Goal: Navigation & Orientation: Find specific page/section

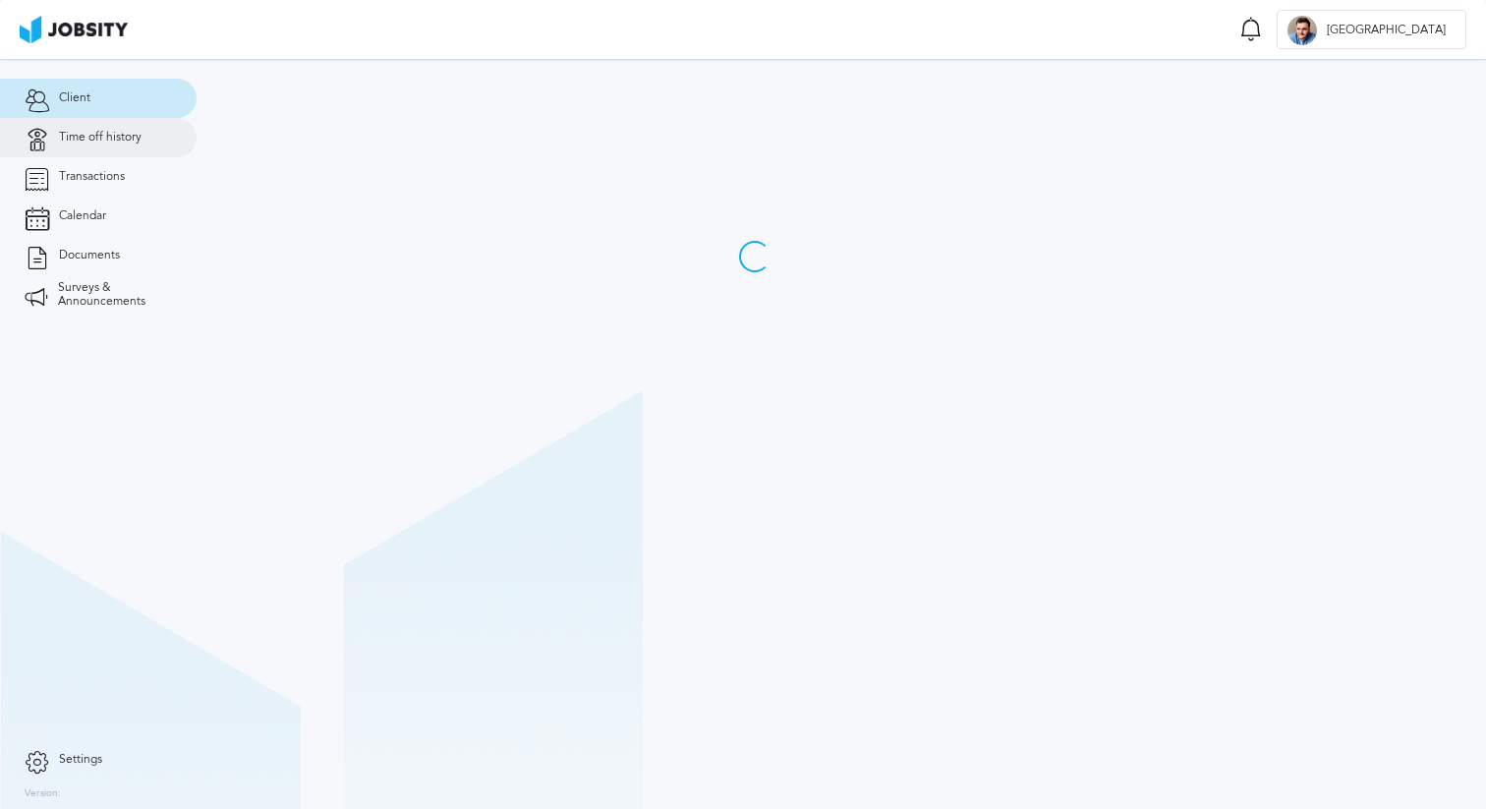
click at [104, 146] on link "Time off history" at bounding box center [98, 137] width 197 height 39
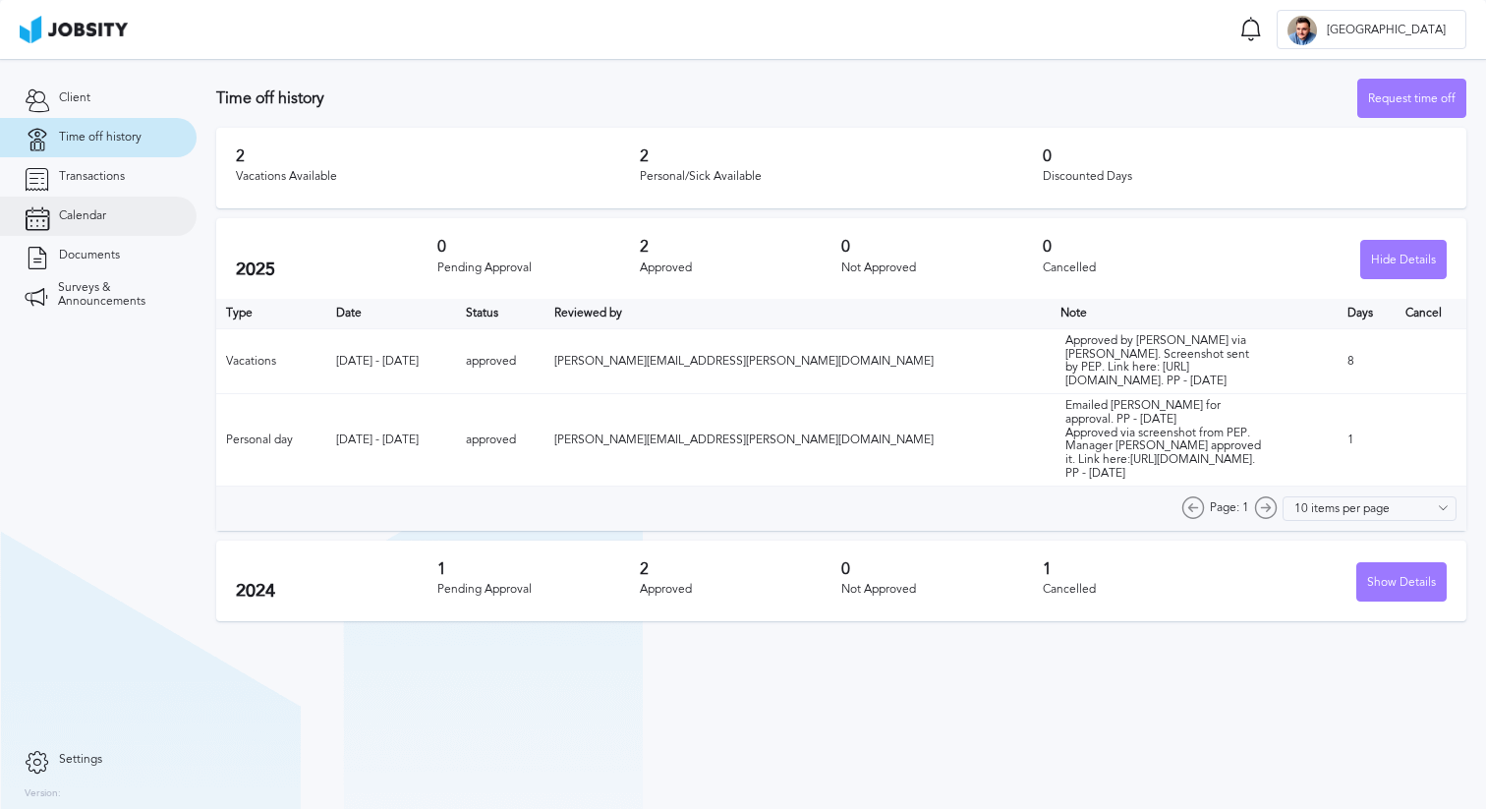
click at [101, 218] on span "Calendar" at bounding box center [82, 216] width 47 height 14
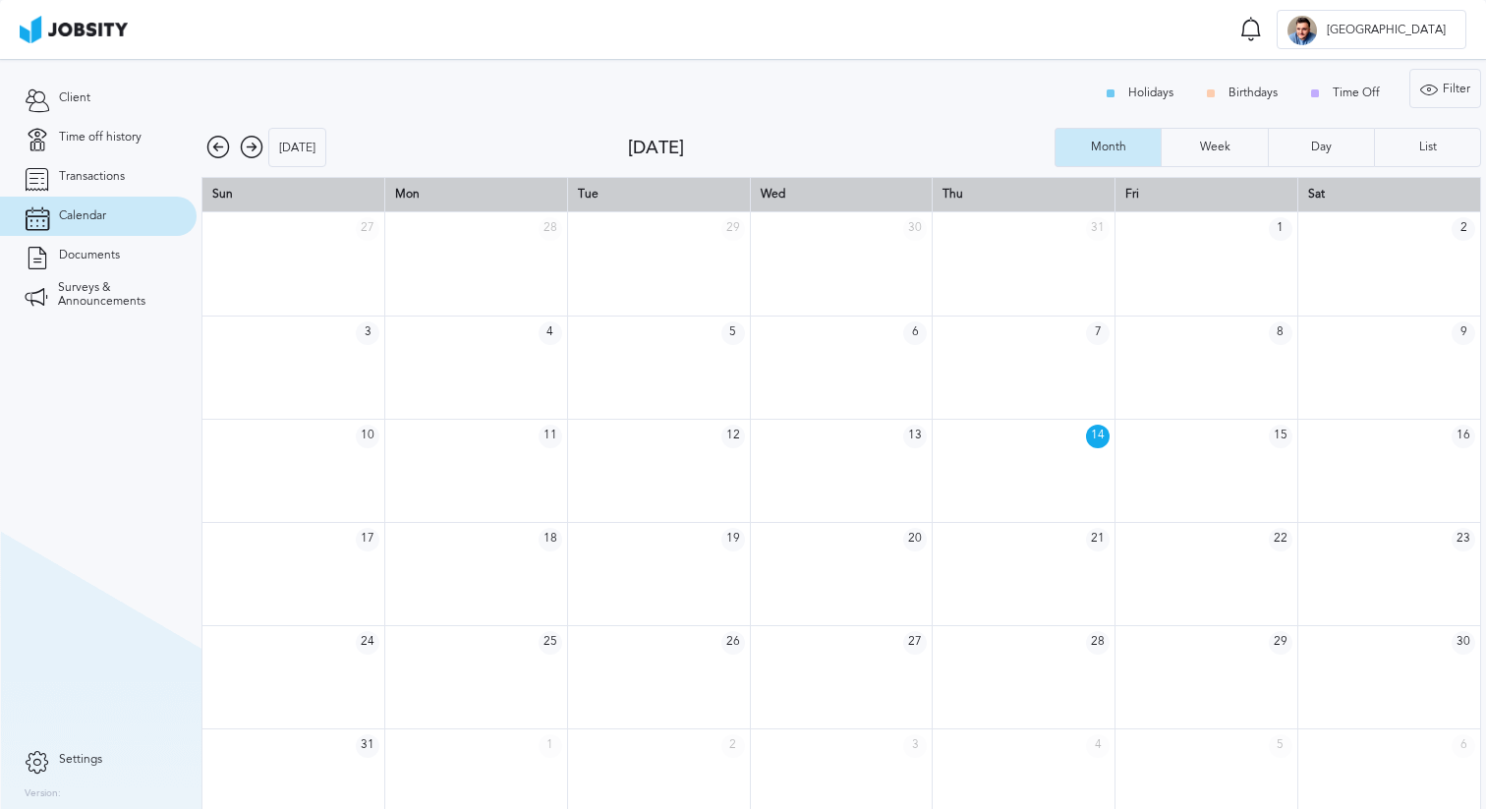
click at [219, 151] on icon at bounding box center [218, 148] width 24 height 24
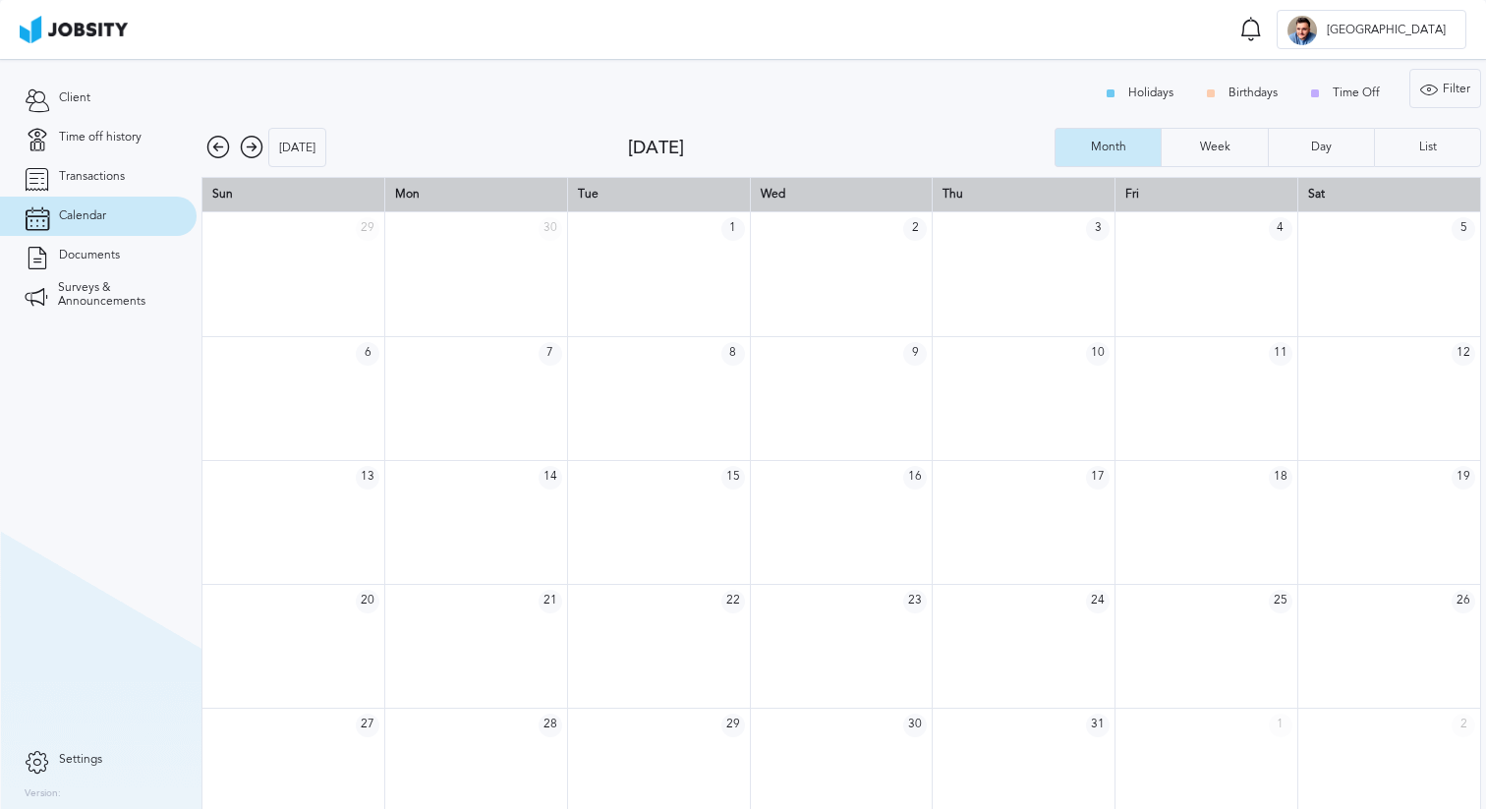
click at [219, 151] on icon at bounding box center [218, 148] width 24 height 24
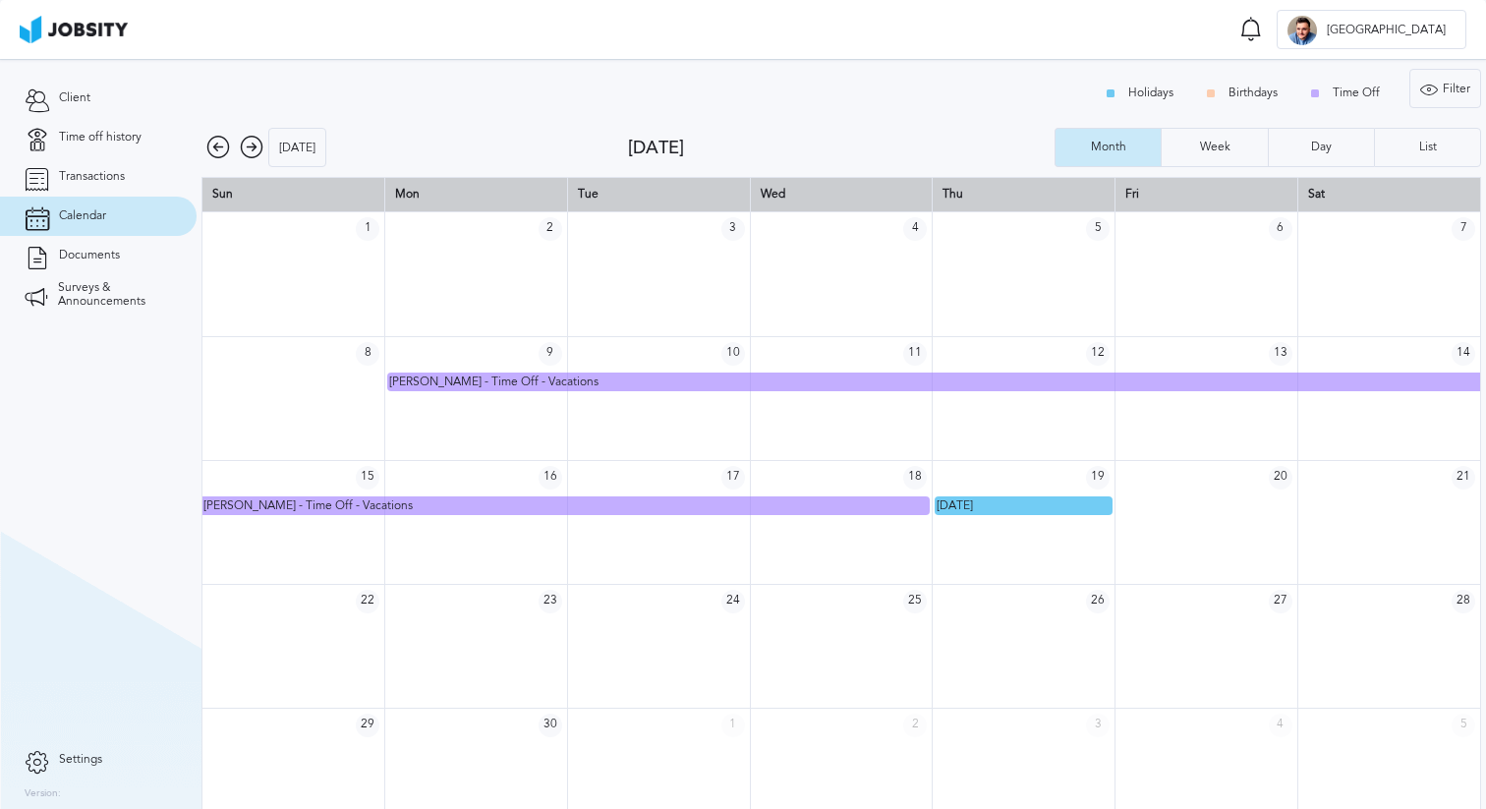
click at [212, 146] on icon at bounding box center [218, 148] width 24 height 24
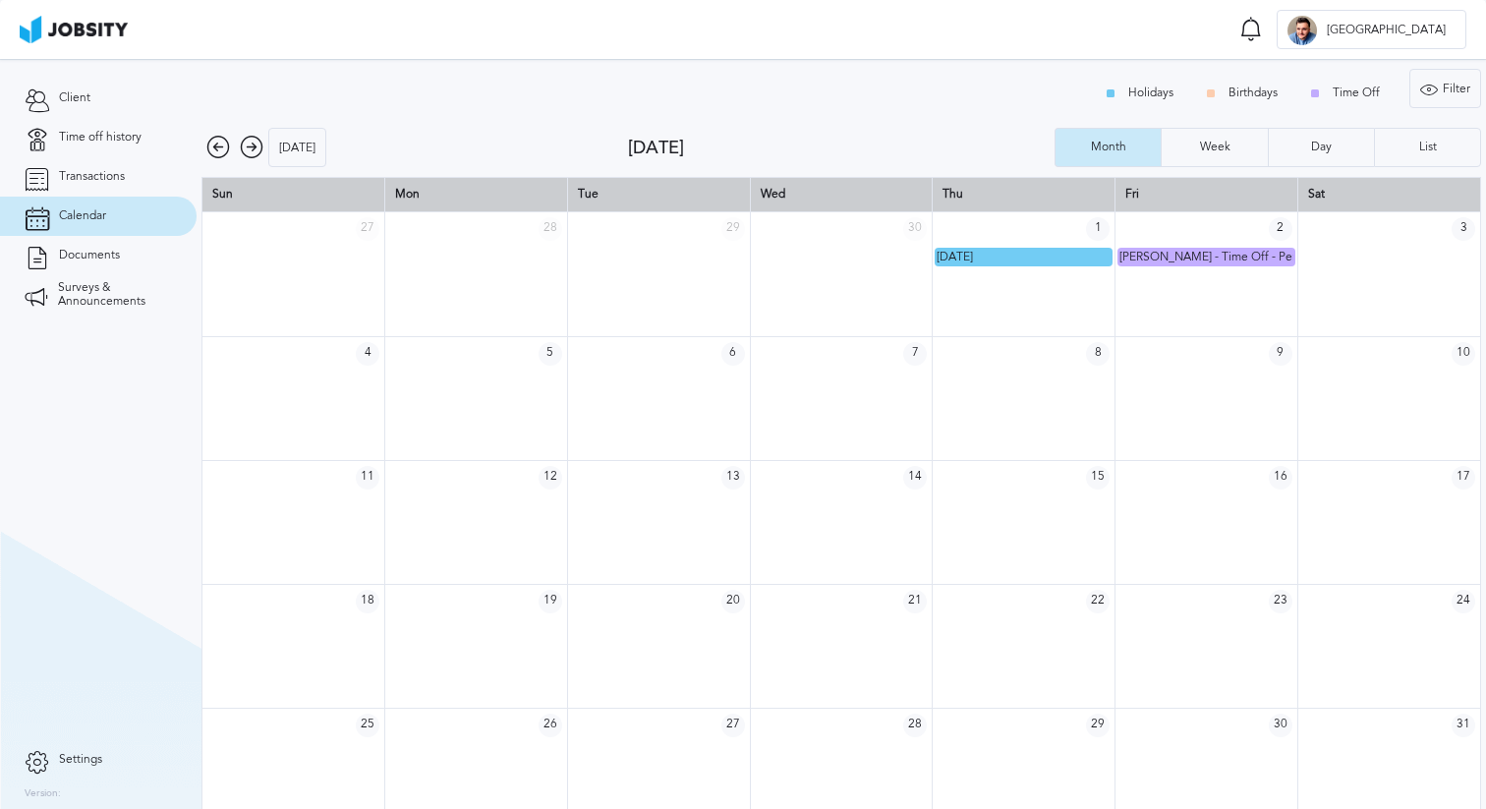
click at [245, 148] on icon at bounding box center [252, 148] width 24 height 24
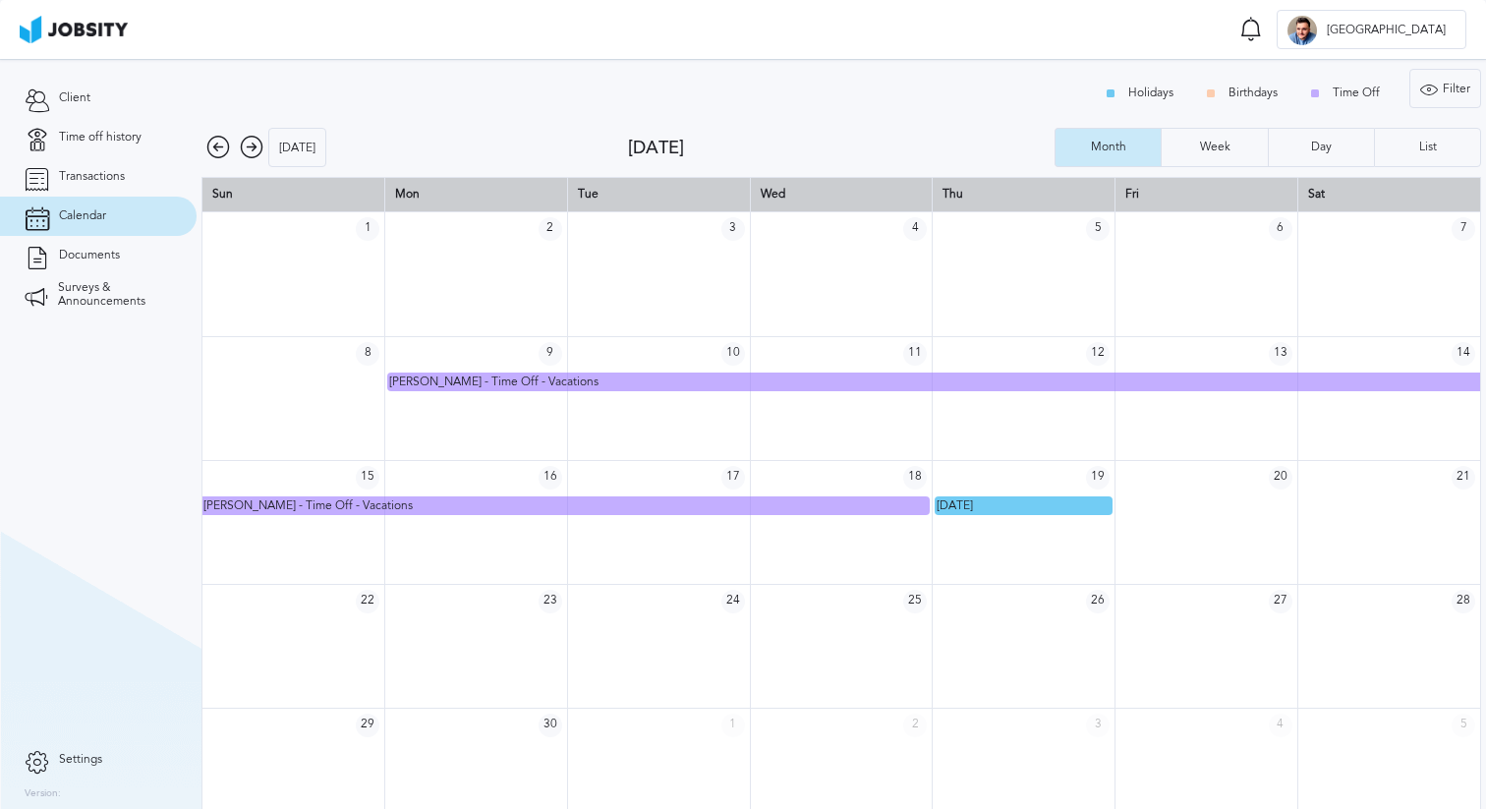
click at [245, 148] on icon at bounding box center [252, 148] width 24 height 24
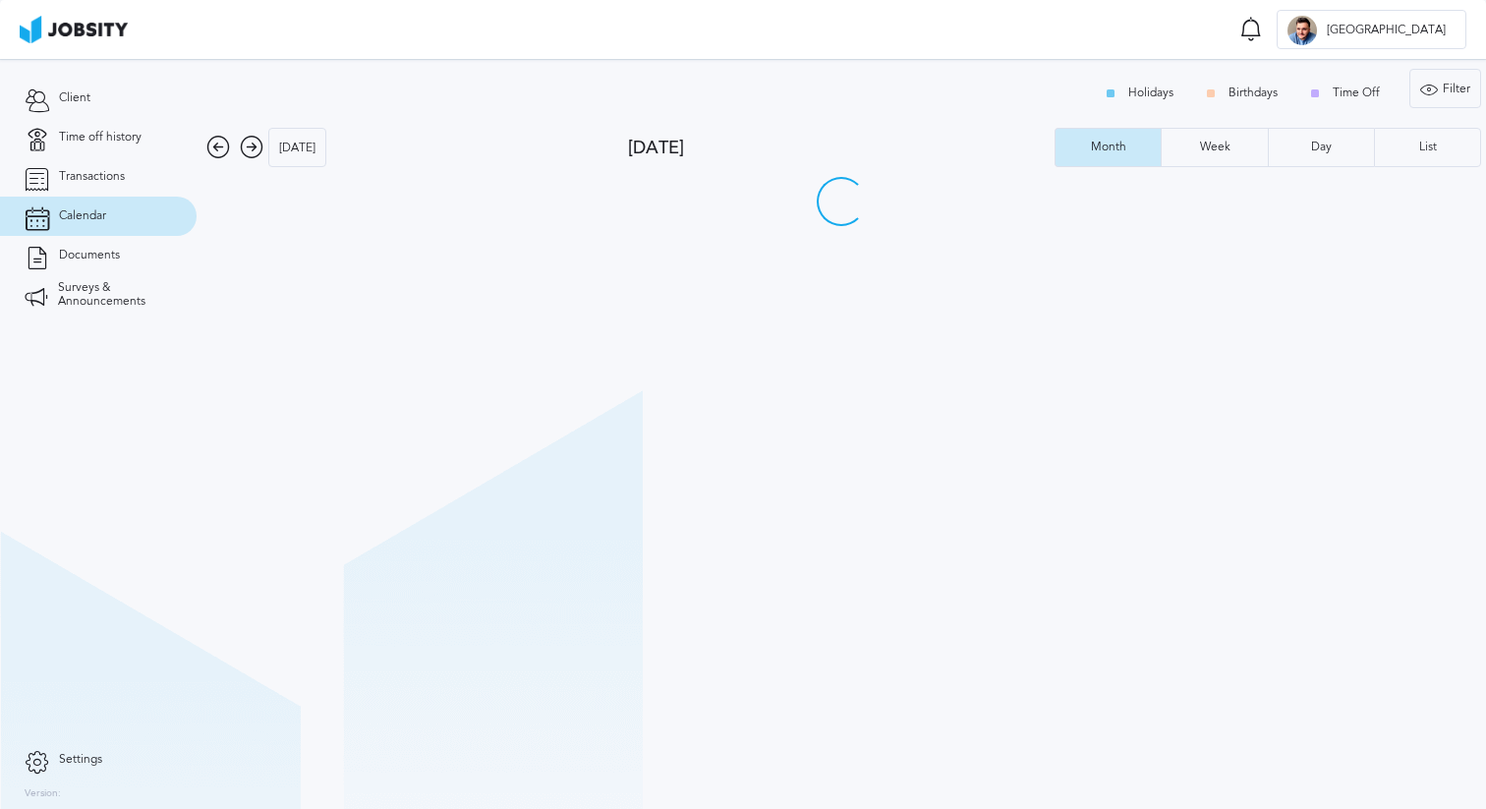
click at [217, 146] on icon at bounding box center [218, 148] width 24 height 24
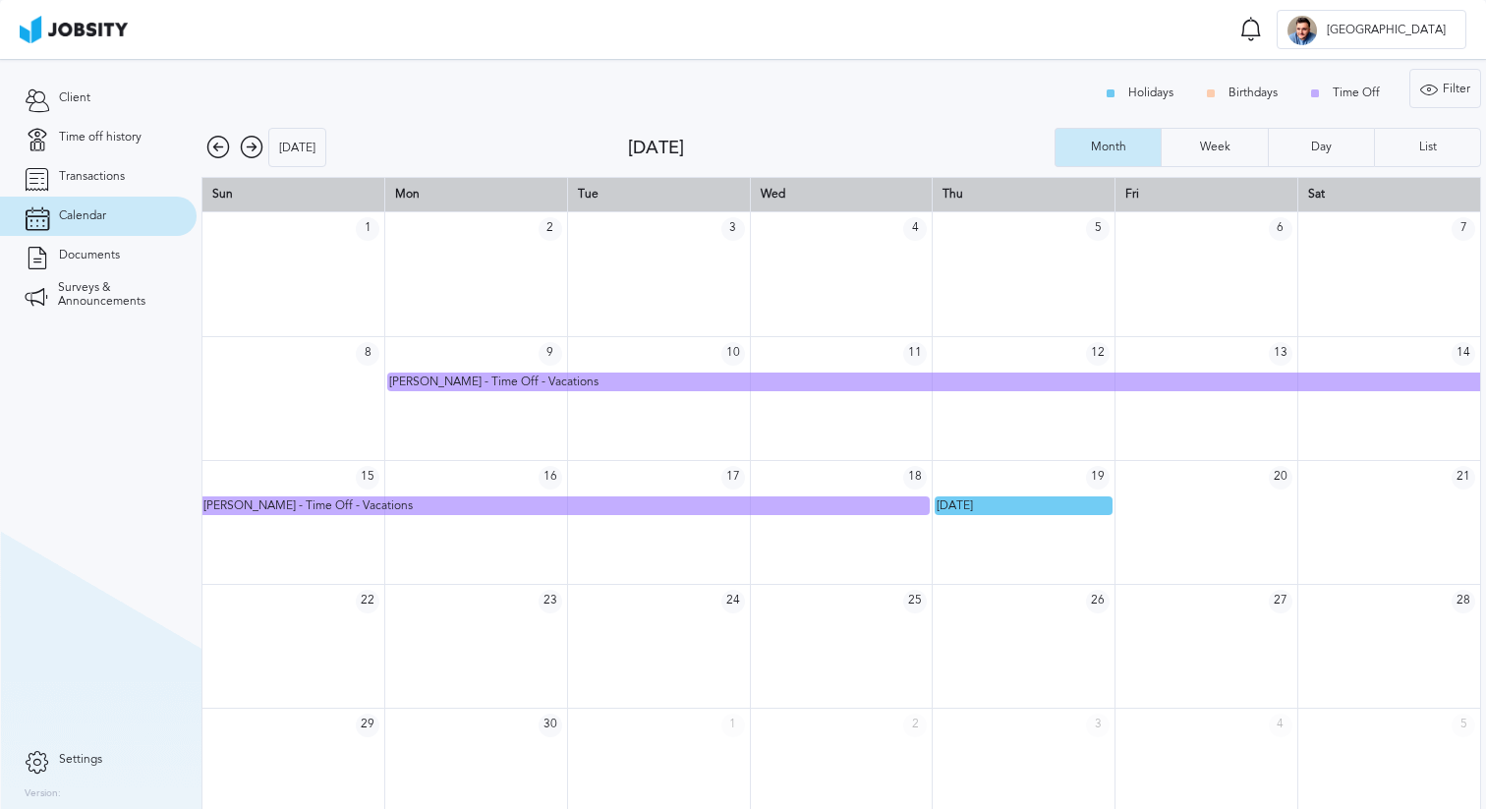
click at [217, 146] on icon at bounding box center [218, 148] width 24 height 24
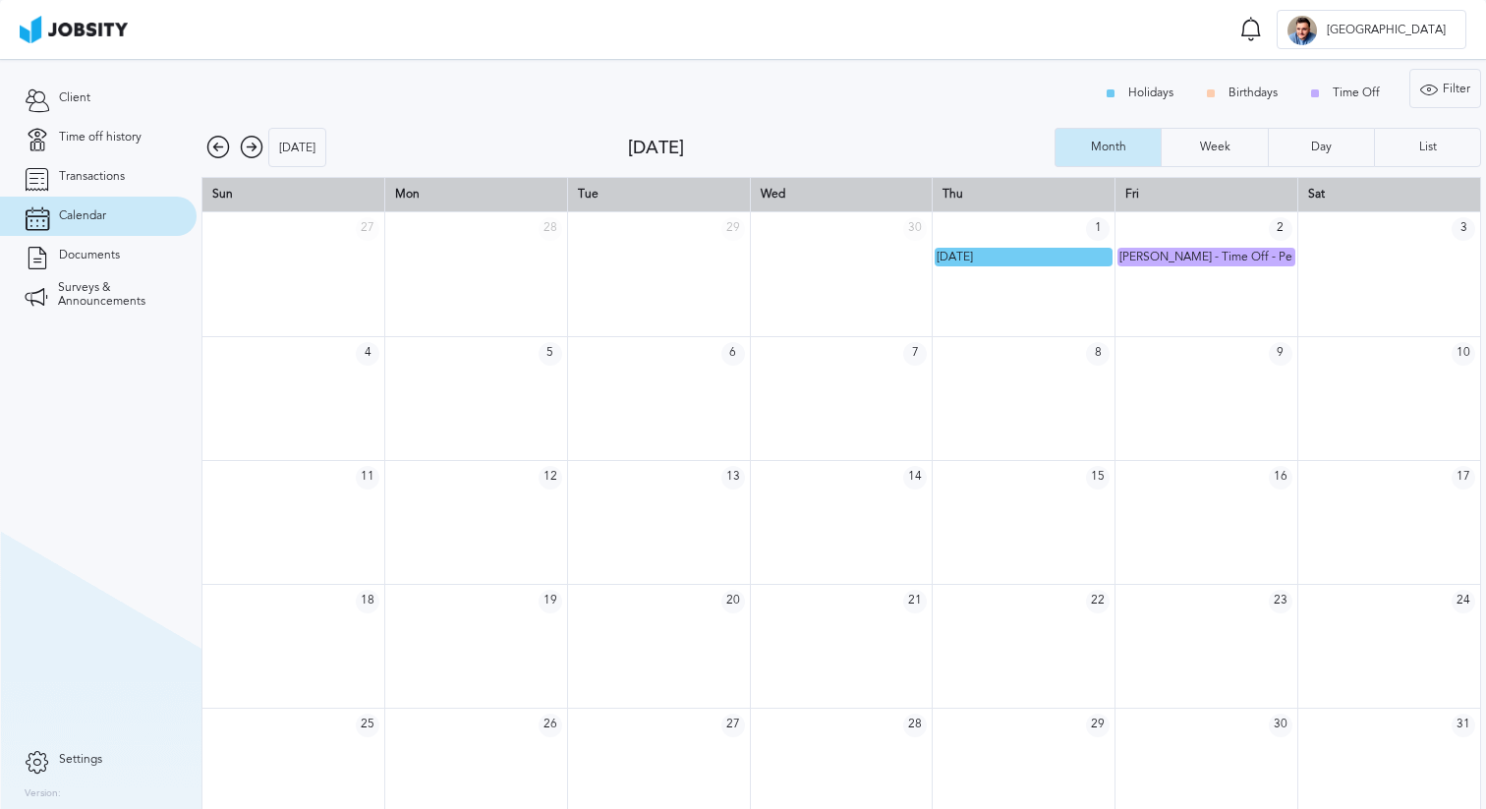
click at [217, 146] on icon at bounding box center [218, 148] width 24 height 24
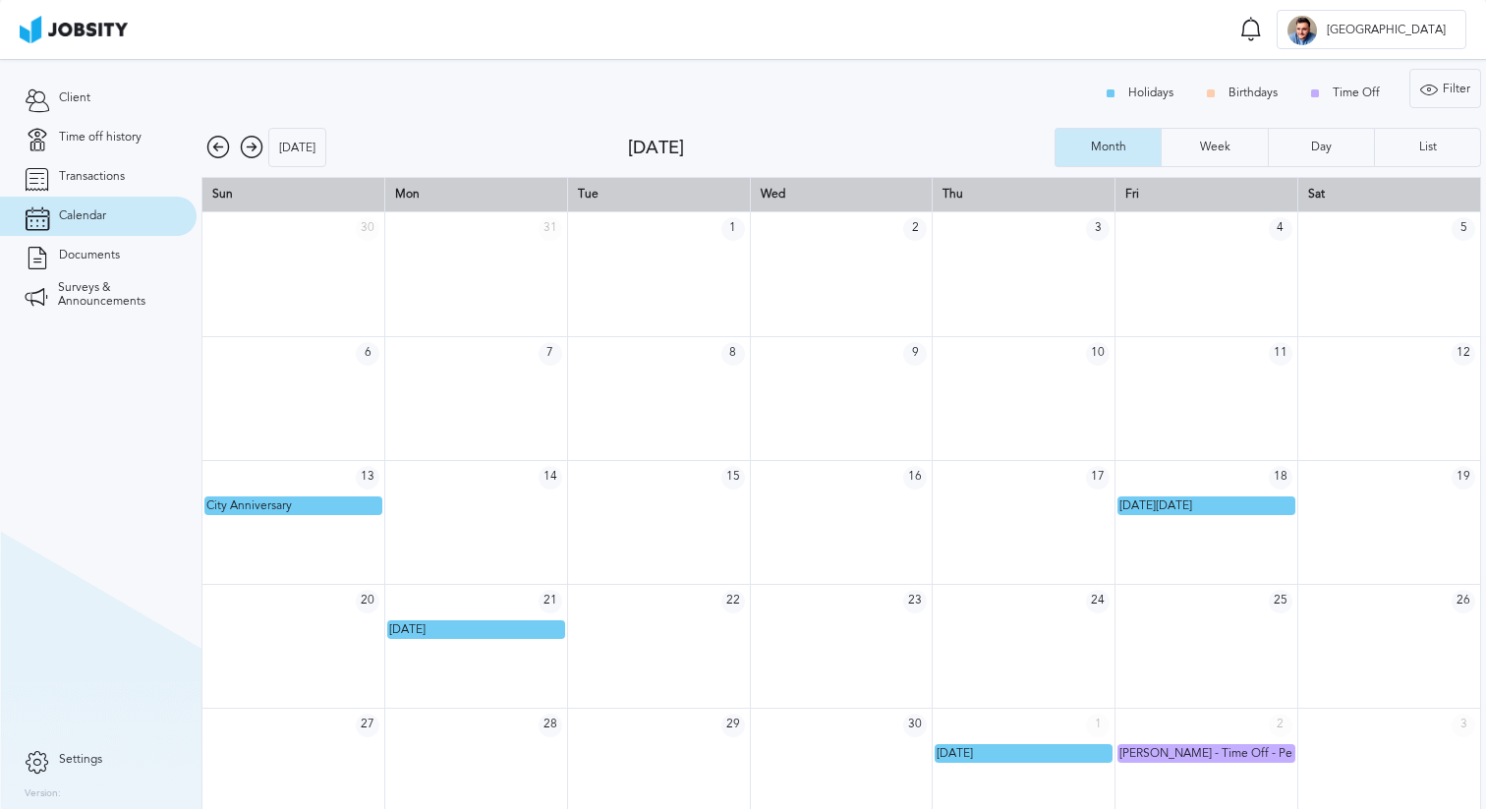
click at [252, 147] on icon at bounding box center [252, 148] width 24 height 24
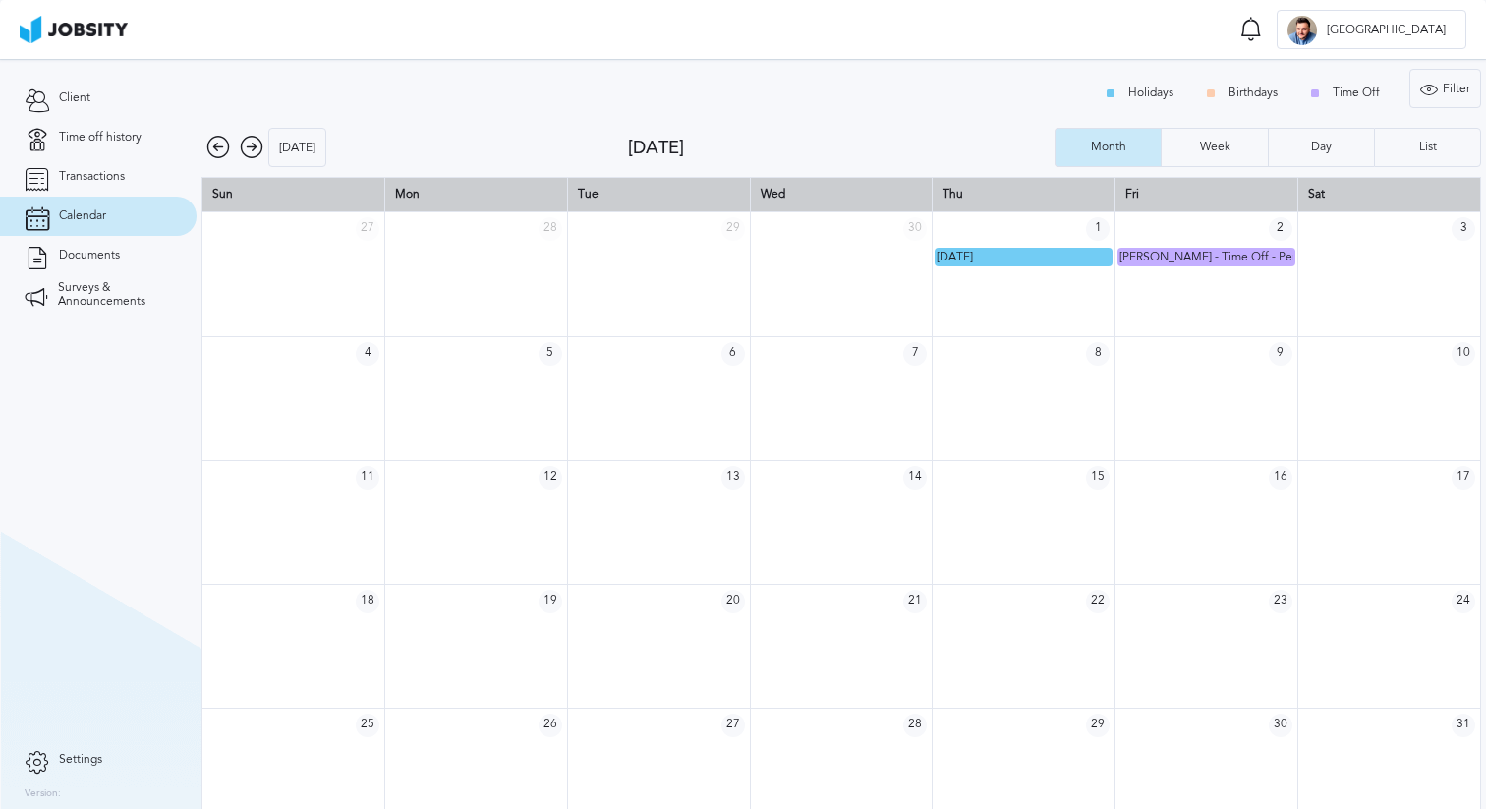
click at [252, 147] on icon at bounding box center [252, 148] width 24 height 24
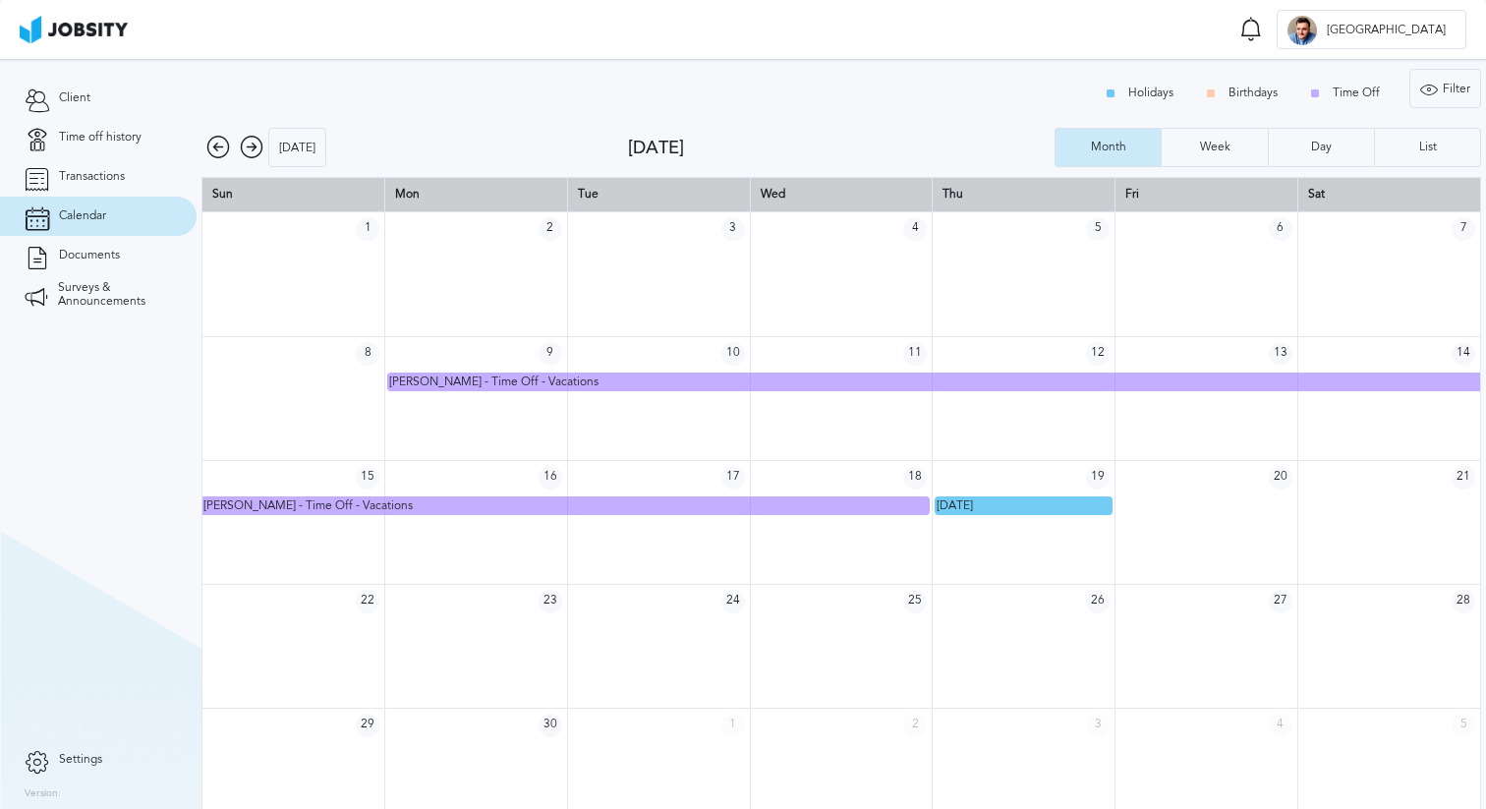
click at [252, 147] on icon at bounding box center [252, 148] width 24 height 24
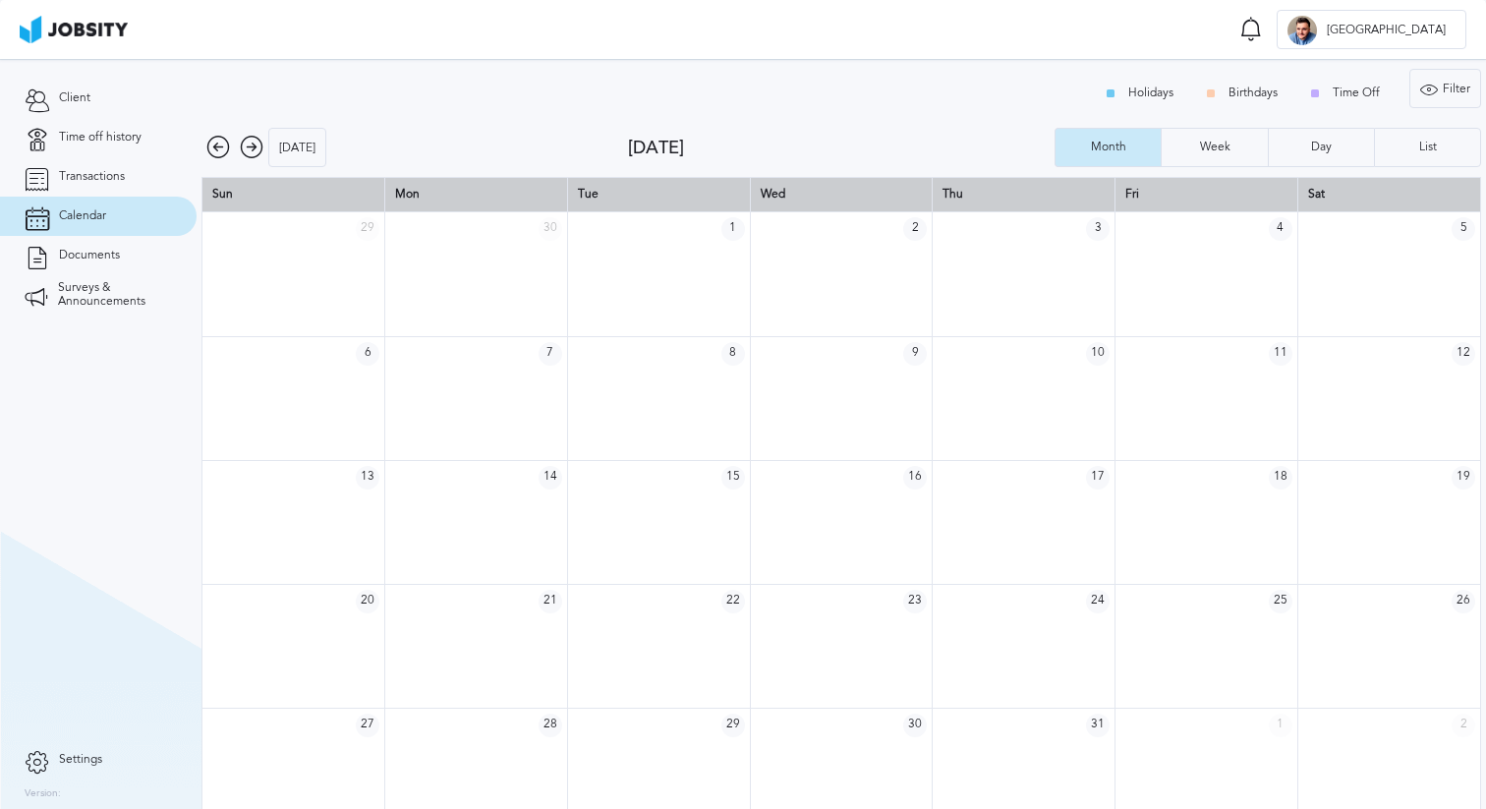
click at [252, 147] on icon at bounding box center [252, 148] width 24 height 24
